Goal: Task Accomplishment & Management: Manage account settings

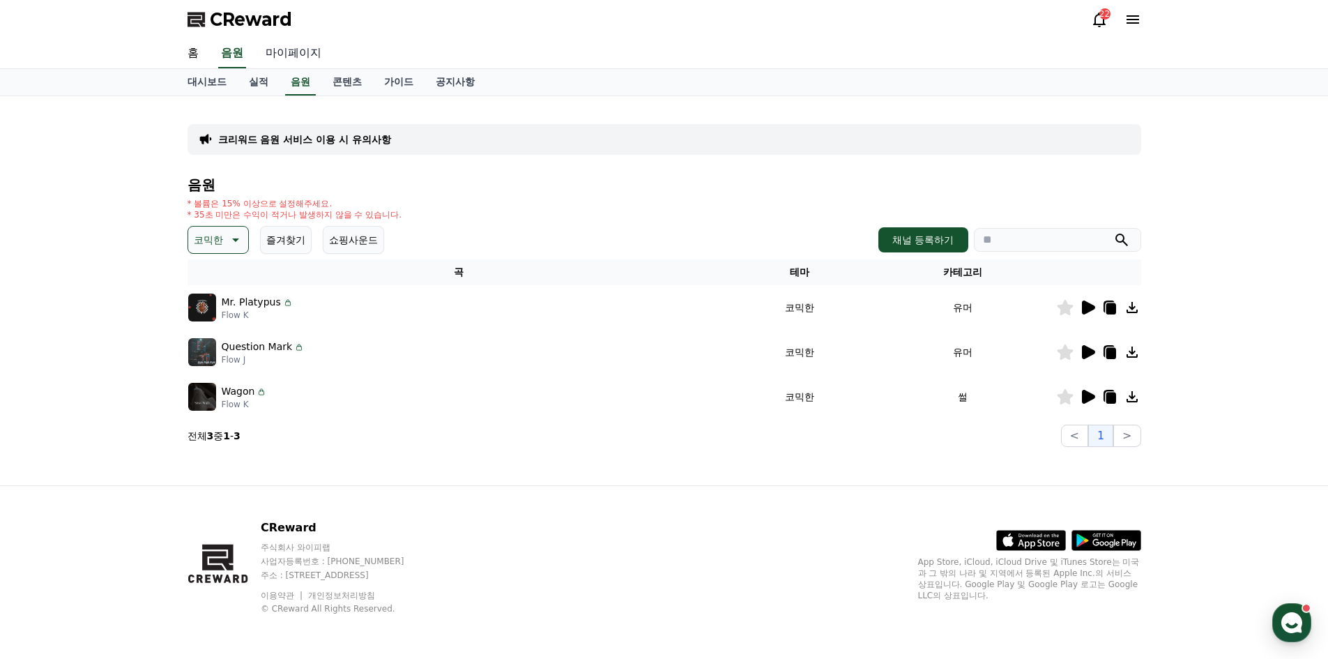
click at [296, 52] on link "마이페이지" at bounding box center [293, 53] width 78 height 29
select select "**********"
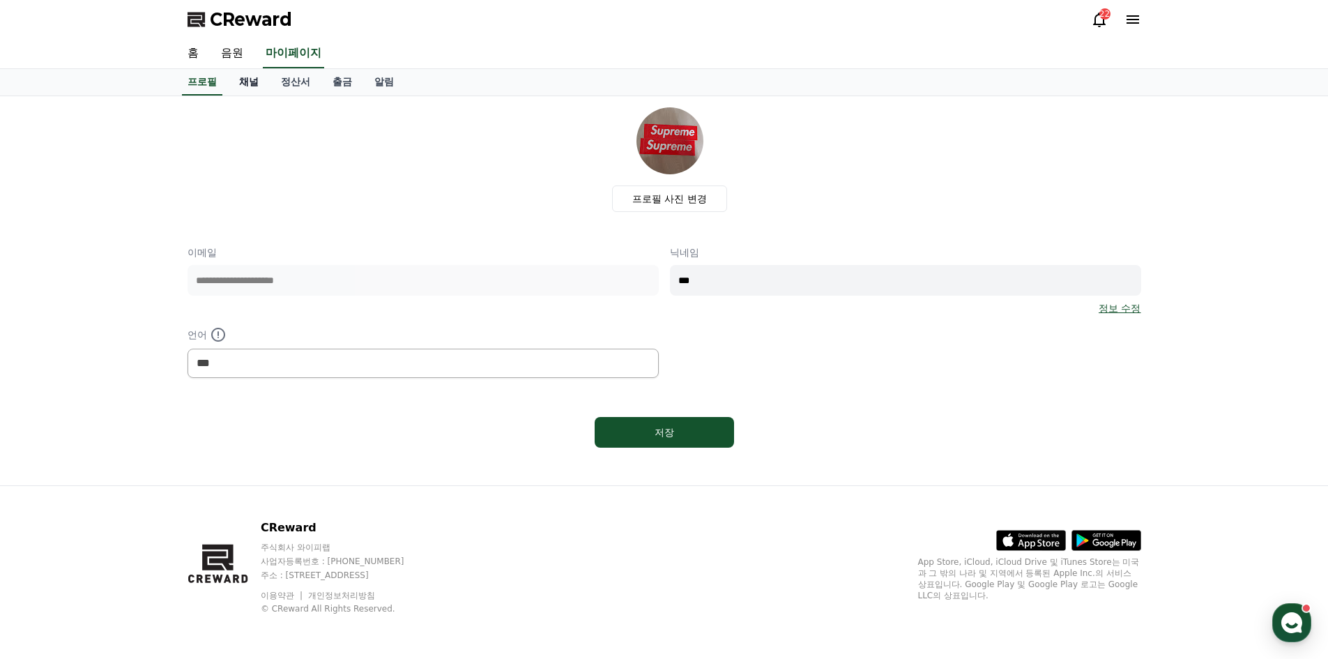
click at [248, 84] on link "채널" at bounding box center [249, 82] width 42 height 26
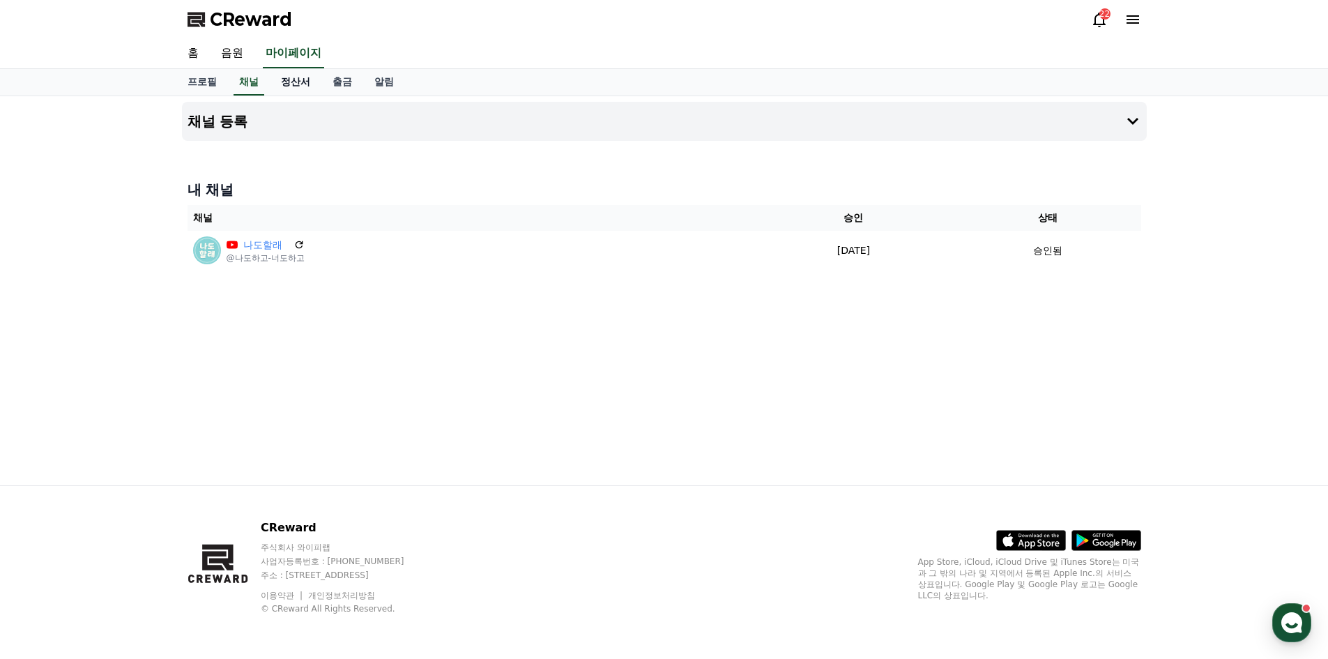
click at [287, 85] on link "정산서" at bounding box center [296, 82] width 52 height 26
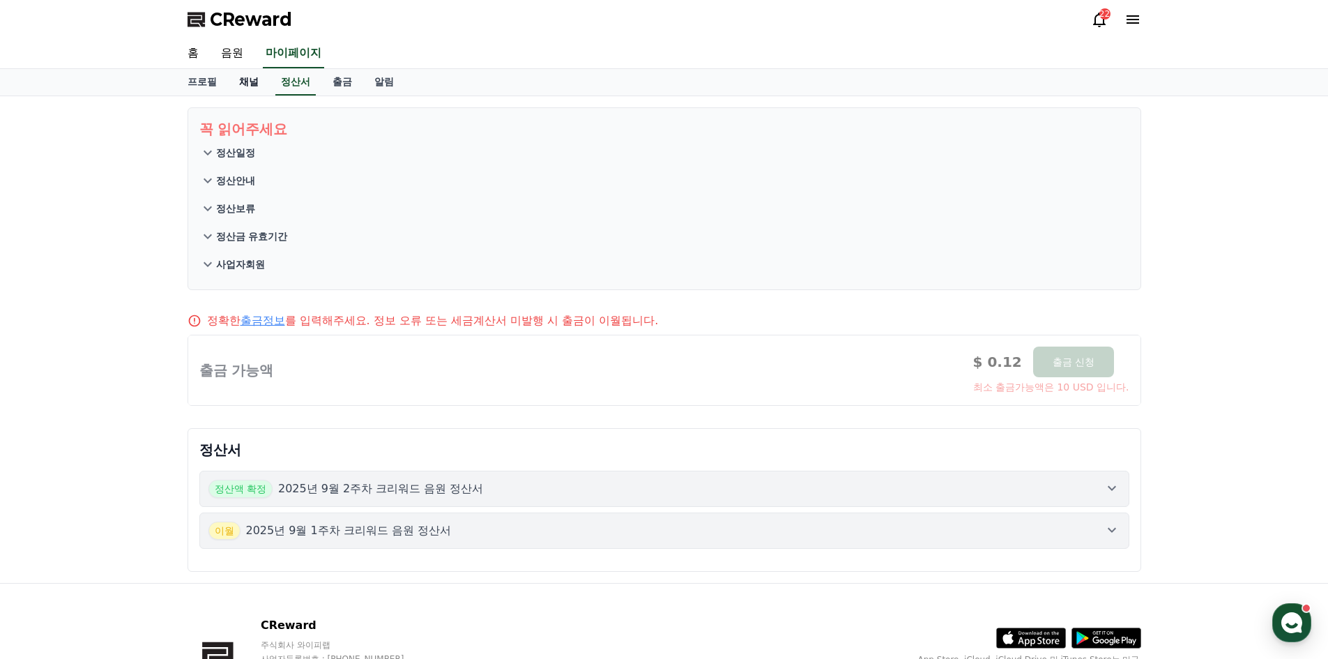
click at [244, 82] on link "채널" at bounding box center [249, 82] width 42 height 26
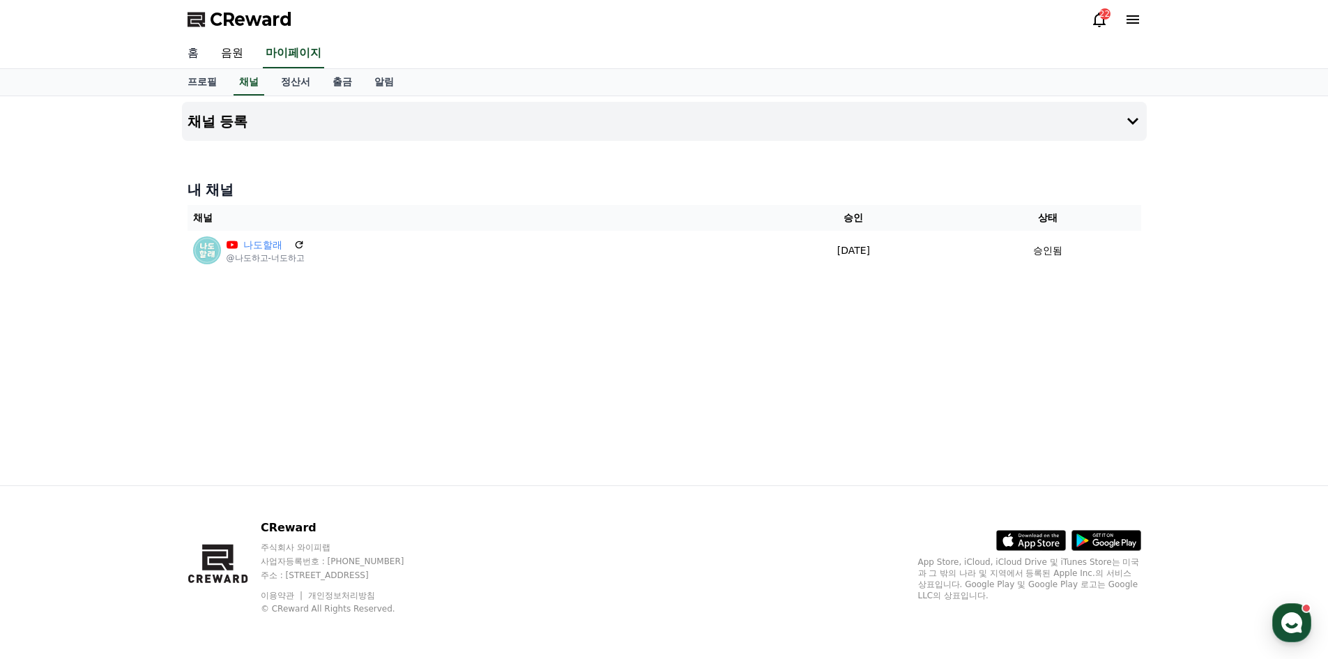
click at [198, 49] on link "홈" at bounding box center [192, 53] width 33 height 29
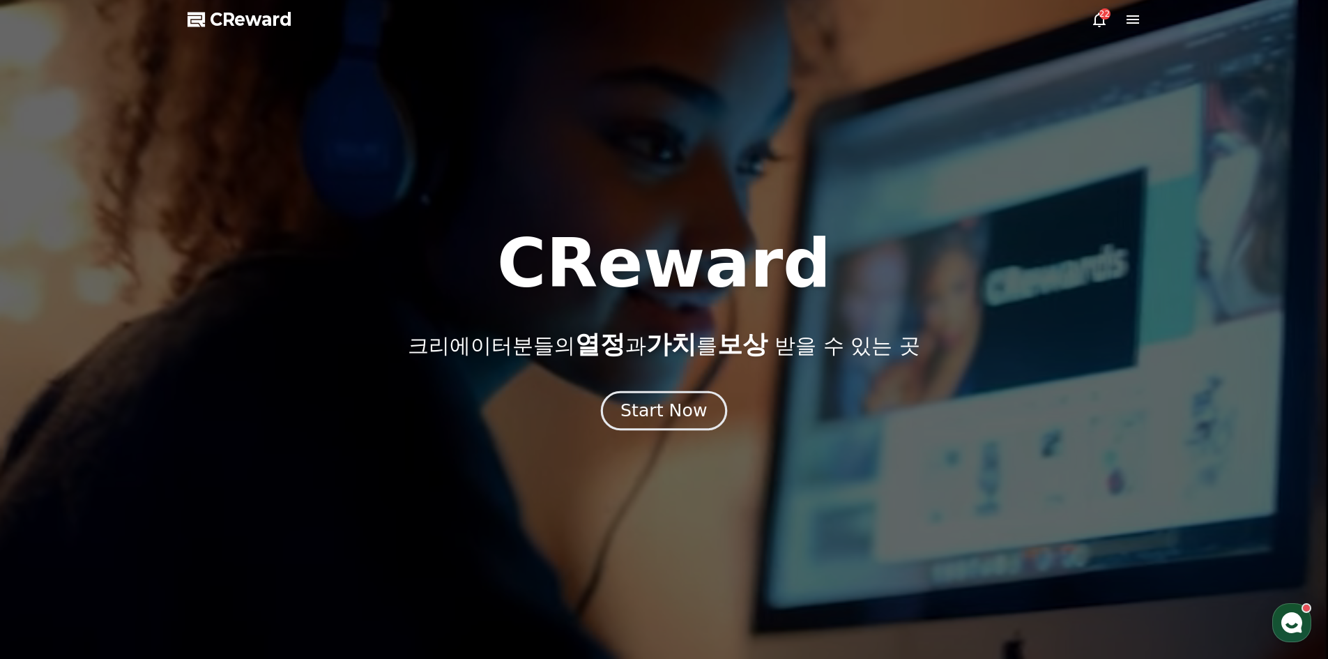
click at [686, 405] on div "Start Now" at bounding box center [663, 411] width 86 height 24
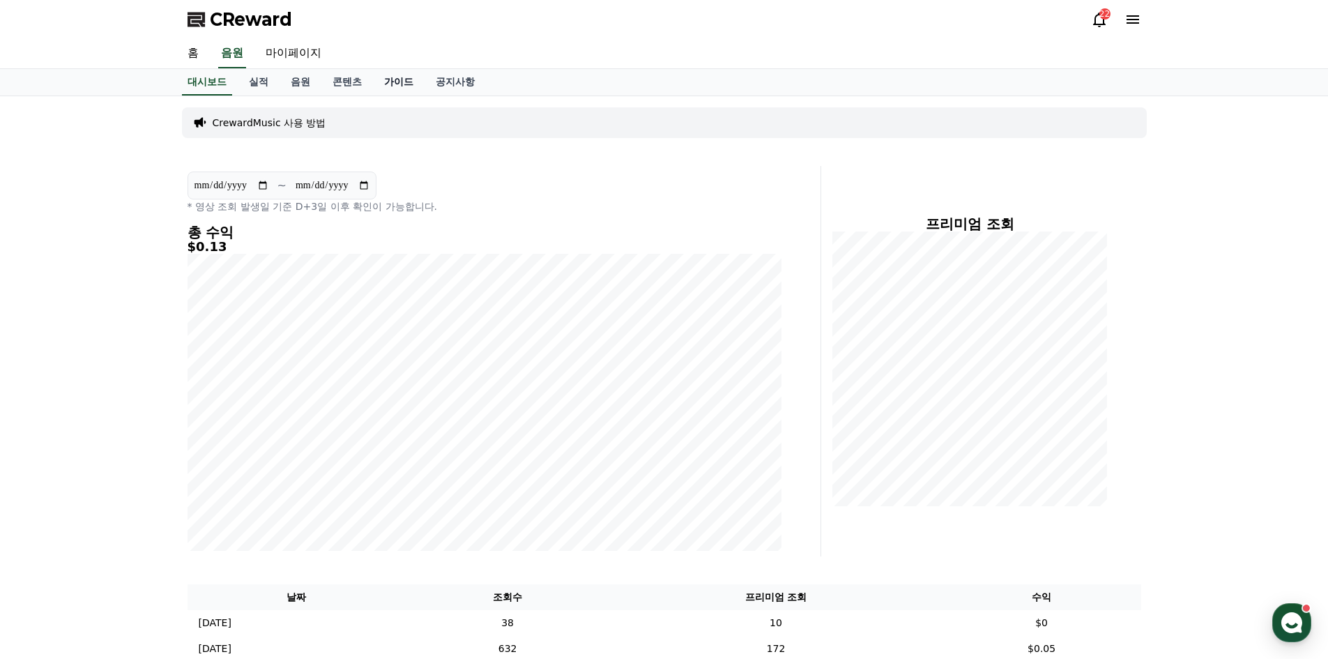
click at [408, 85] on link "가이드" at bounding box center [399, 82] width 52 height 26
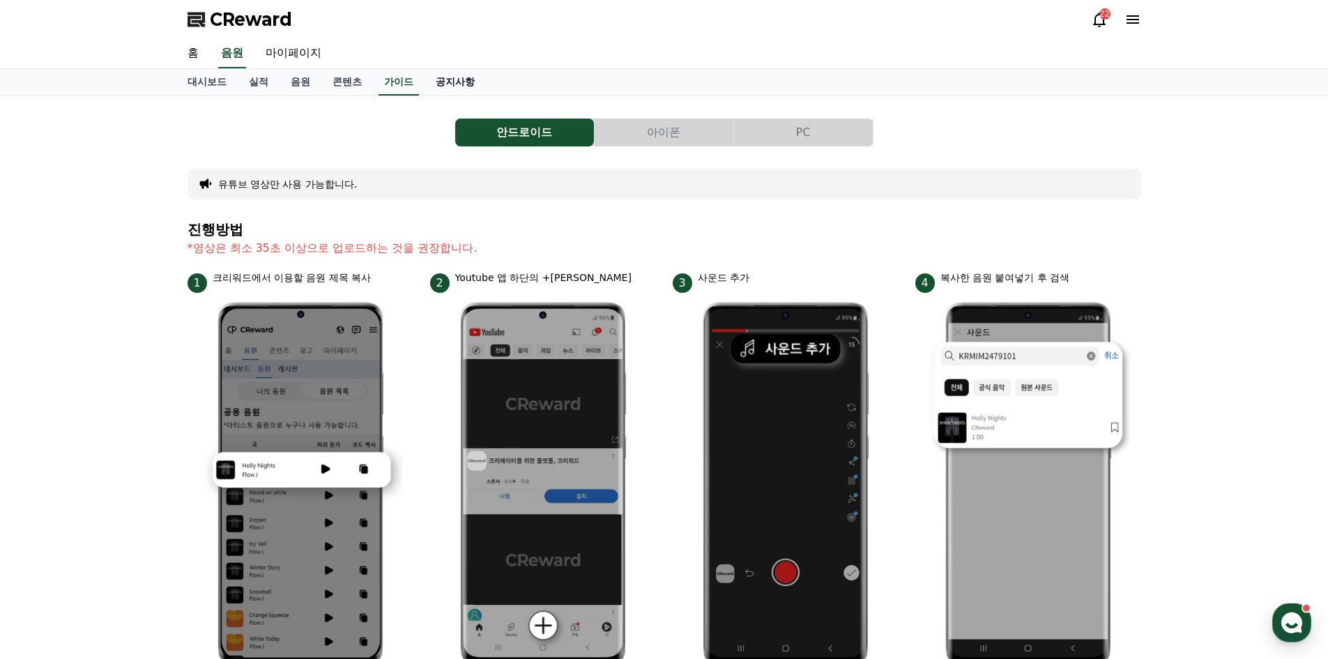
click at [465, 85] on link "공지사항" at bounding box center [454, 82] width 61 height 26
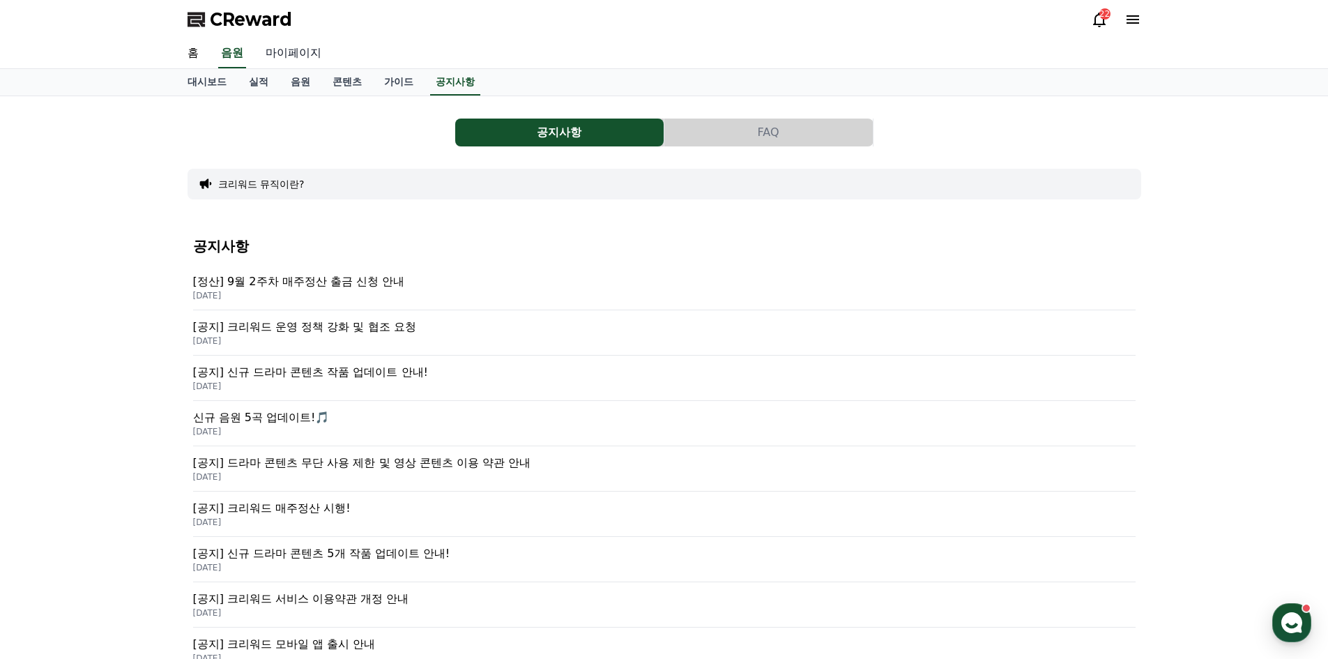
click at [275, 51] on link "마이페이지" at bounding box center [293, 53] width 78 height 29
select select "**********"
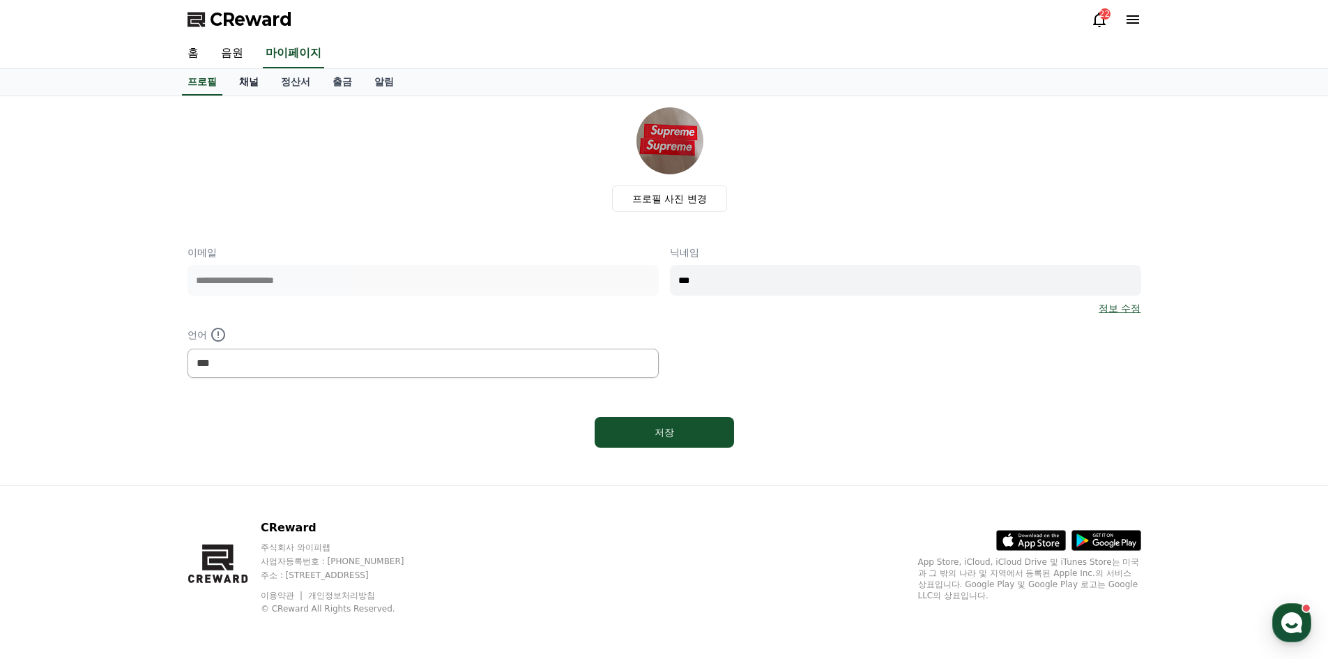
click at [246, 88] on link "채널" at bounding box center [249, 82] width 42 height 26
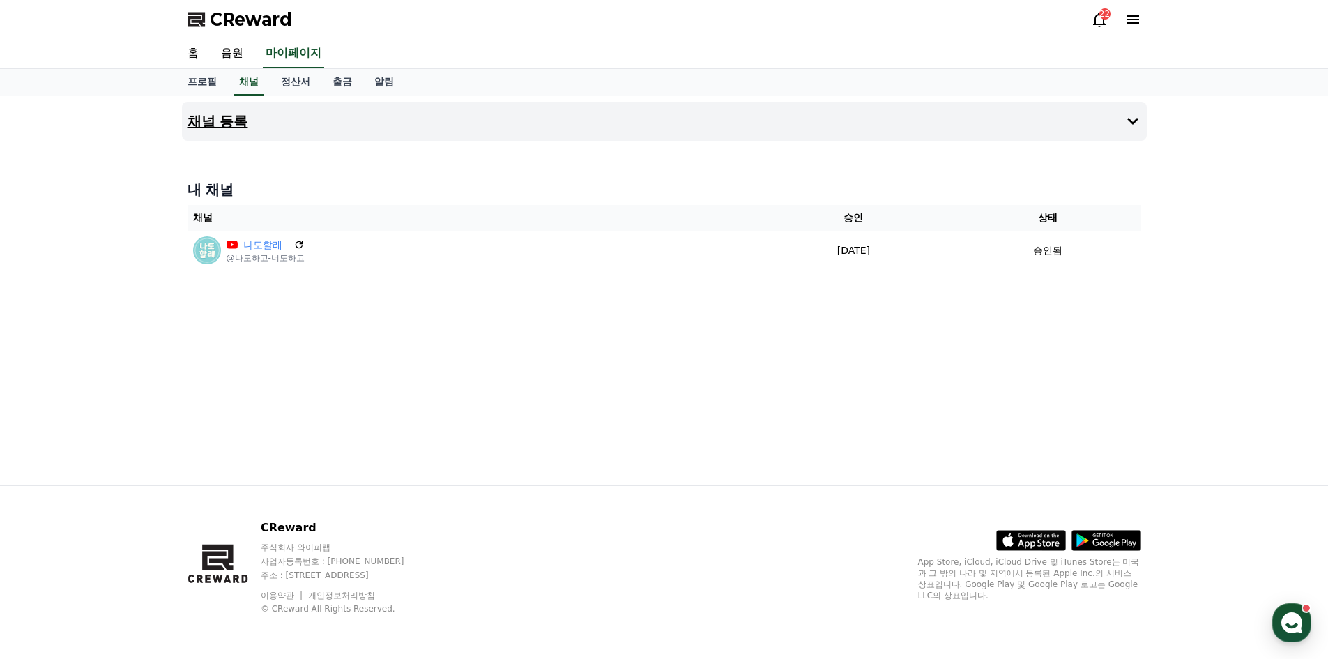
click at [519, 116] on button "채널 등록" at bounding box center [664, 121] width 965 height 39
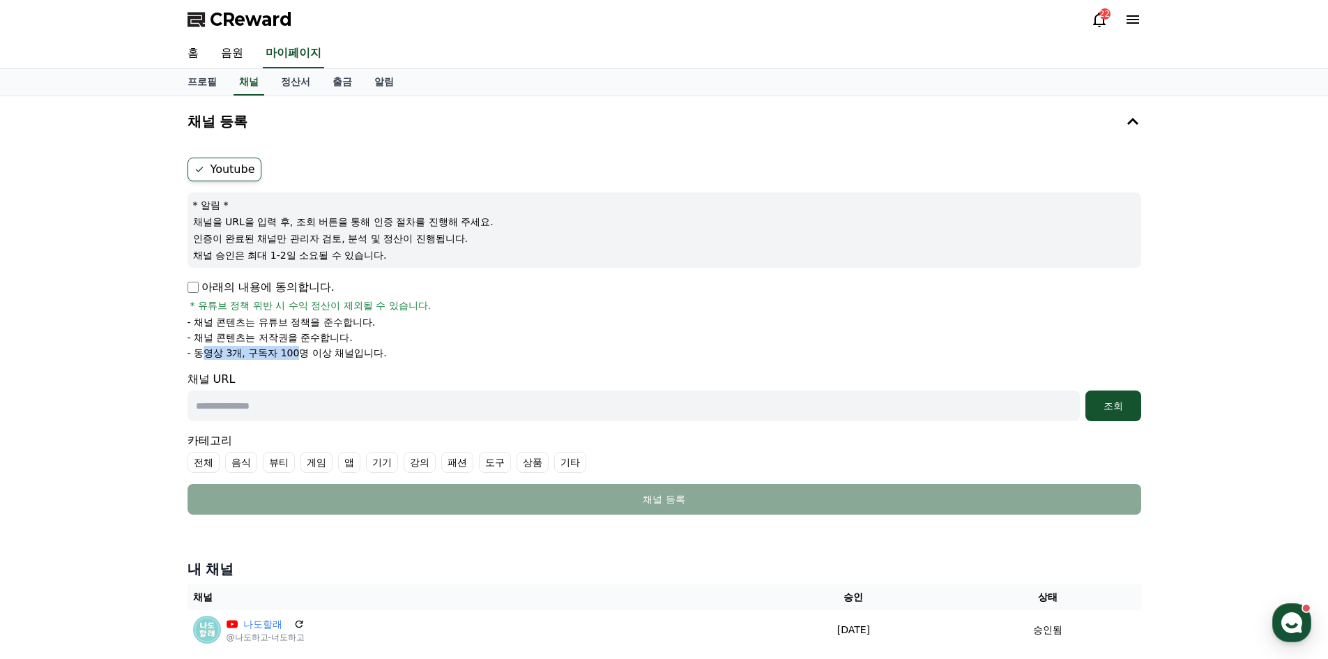
drag, startPoint x: 205, startPoint y: 351, endPoint x: 298, endPoint y: 358, distance: 93.0
click at [298, 358] on p "- 동영상 3개, 구독자 100명 이상 채널입니다." at bounding box center [286, 353] width 199 height 14
click at [337, 348] on p "- 동영상 3개, 구독자 100명 이상 채널입니다." at bounding box center [286, 353] width 199 height 14
